Goal: Task Accomplishment & Management: Use online tool/utility

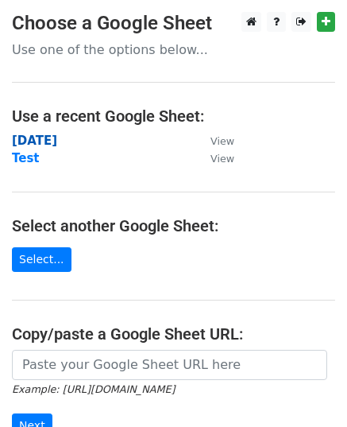
click at [36, 143] on strong "[DATE]" at bounding box center [34, 141] width 45 height 14
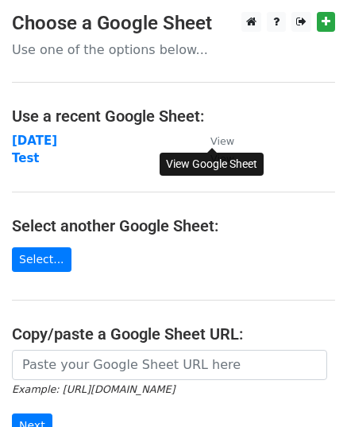
click at [221, 142] on small "View" at bounding box center [223, 141] width 24 height 12
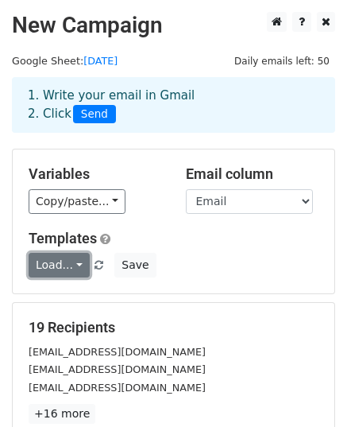
click at [72, 261] on link "Load..." at bounding box center [59, 265] width 61 height 25
click at [76, 289] on link "Festival Sale" at bounding box center [92, 301] width 126 height 25
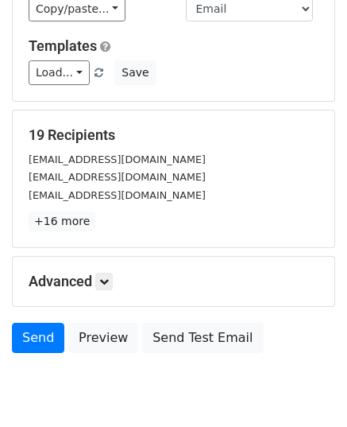
scroll to position [250, 0]
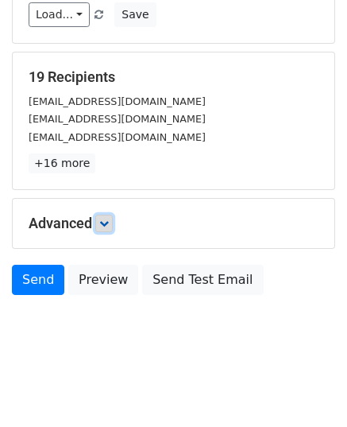
click at [100, 215] on link at bounding box center [103, 223] width 17 height 17
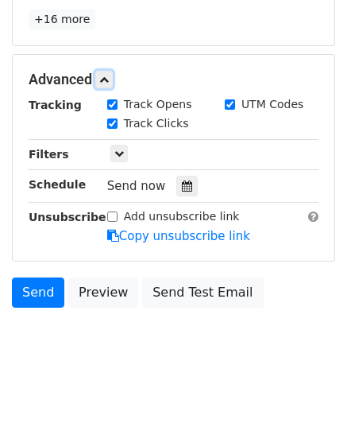
scroll to position [405, 0]
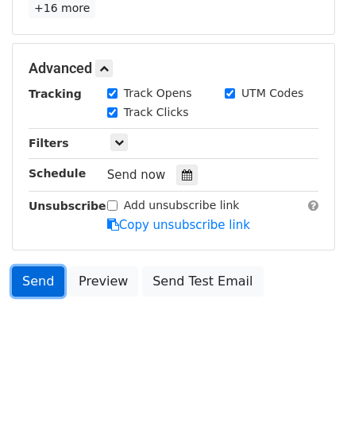
click at [45, 266] on link "Send" at bounding box center [38, 281] width 52 height 30
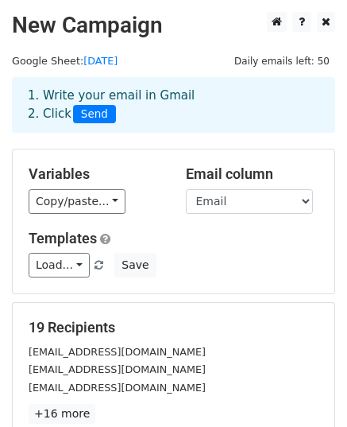
scroll to position [374, 0]
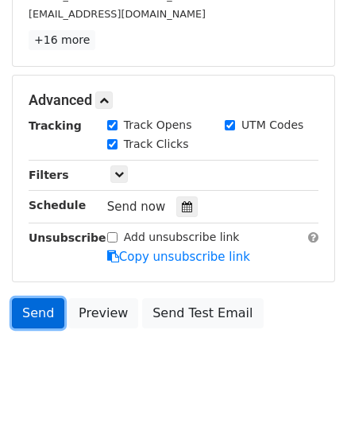
click at [50, 304] on link "Send" at bounding box center [38, 313] width 52 height 30
click at [46, 304] on link "Send" at bounding box center [38, 313] width 52 height 30
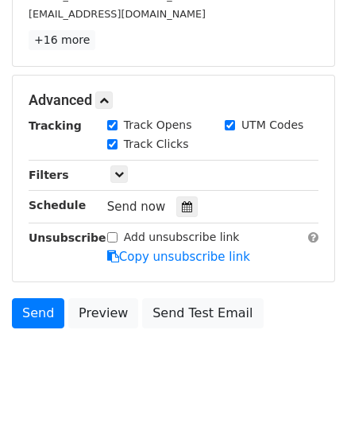
scroll to position [0, 0]
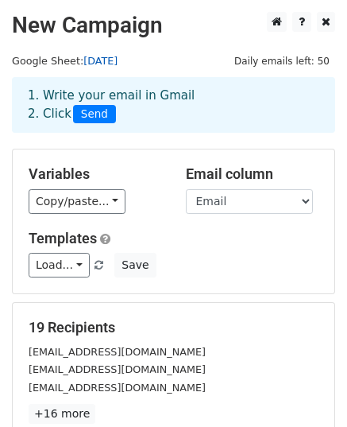
click at [103, 58] on link "[DATE]" at bounding box center [100, 61] width 34 height 12
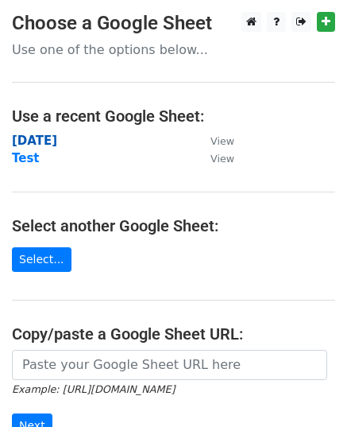
click at [51, 141] on strong "[DATE]" at bounding box center [34, 141] width 45 height 14
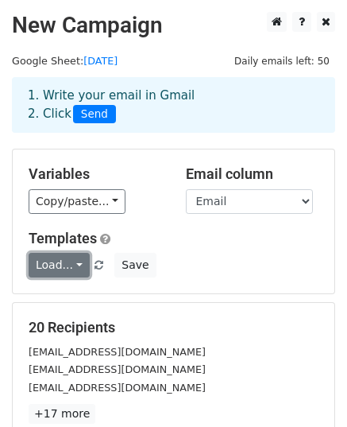
click at [79, 266] on link "Load..." at bounding box center [59, 265] width 61 height 25
click at [67, 297] on link "Festival Sale" at bounding box center [92, 301] width 126 height 25
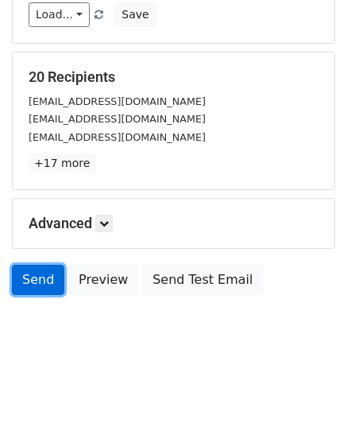
click at [52, 280] on link "Send" at bounding box center [38, 280] width 52 height 30
